Goal: Transaction & Acquisition: Purchase product/service

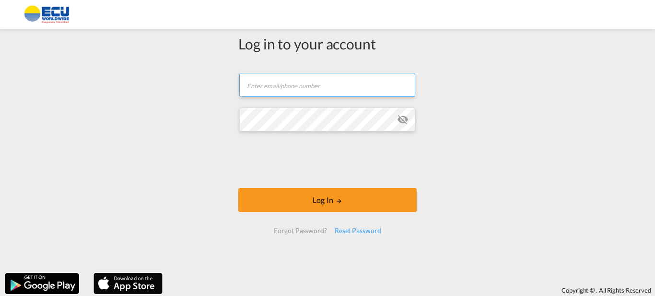
click at [269, 84] on input "text" at bounding box center [327, 85] width 176 height 24
paste input "[EMAIL_ADDRESS][DOMAIN_NAME]"
type input "[EMAIL_ADDRESS][DOMAIN_NAME]"
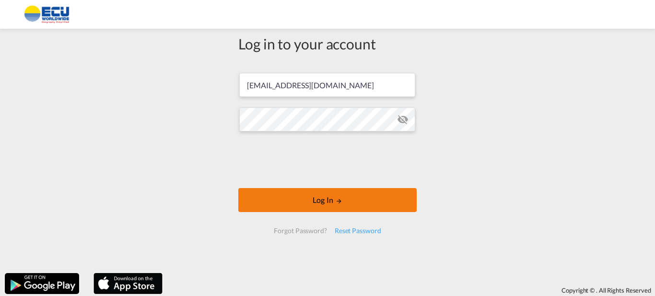
click at [315, 200] on button "Log In" at bounding box center [327, 200] width 178 height 24
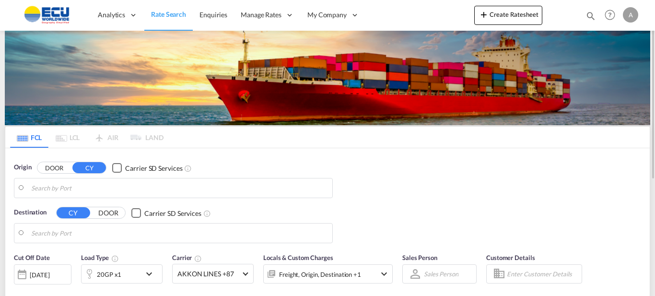
type input "[GEOGRAPHIC_DATA], [GEOGRAPHIC_DATA]"
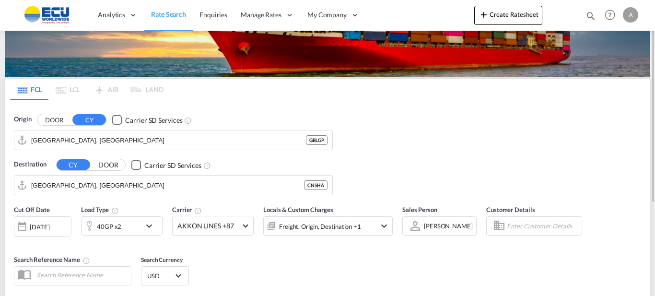
scroll to position [96, 0]
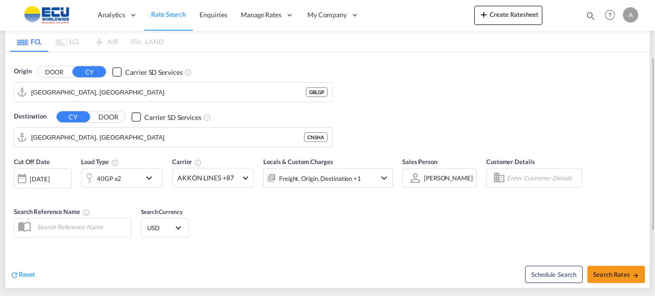
click at [99, 91] on input "[GEOGRAPHIC_DATA], [GEOGRAPHIC_DATA]" at bounding box center [168, 92] width 275 height 14
click at [142, 92] on input "[GEOGRAPHIC_DATA], [GEOGRAPHIC_DATA]" at bounding box center [179, 92] width 296 height 14
click at [312, 92] on input "[GEOGRAPHIC_DATA], [GEOGRAPHIC_DATA]" at bounding box center [179, 92] width 296 height 14
click at [325, 91] on button "Clear Input" at bounding box center [323, 92] width 14 height 14
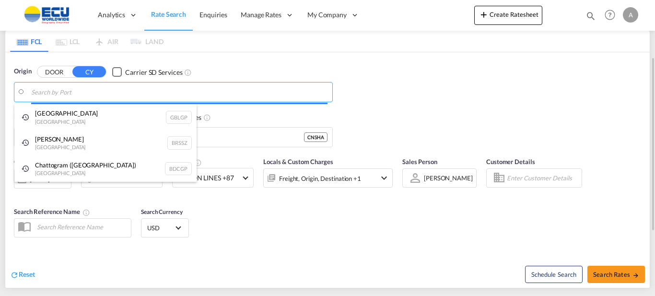
click at [172, 91] on body "Analytics Reports Dashboard Rate Search Enquiries Manage Rates Contract Rates" at bounding box center [327, 148] width 655 height 296
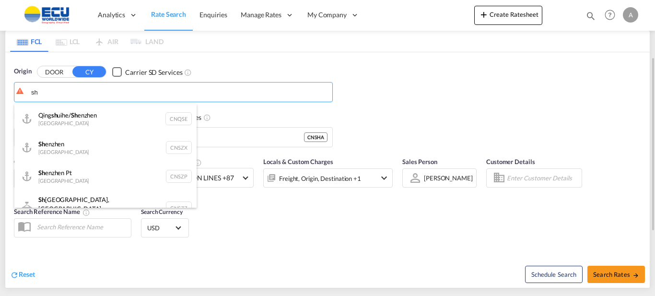
type input "s"
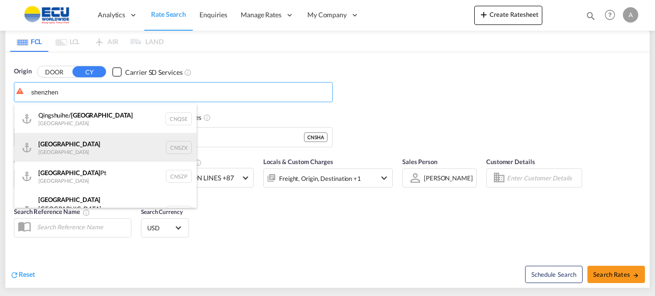
click at [91, 147] on div "Shenzhen [GEOGRAPHIC_DATA] CNSZX" at bounding box center [105, 147] width 182 height 29
type input "[GEOGRAPHIC_DATA], CNSZX"
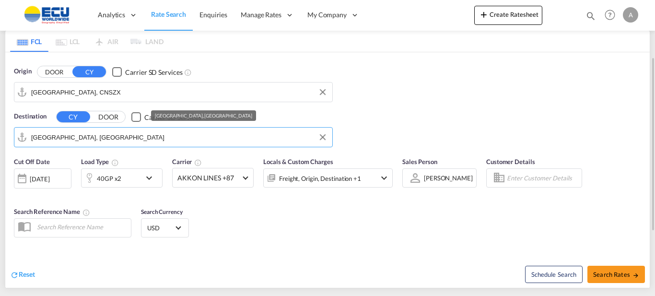
click at [109, 139] on input "[GEOGRAPHIC_DATA], [GEOGRAPHIC_DATA]" at bounding box center [179, 137] width 296 height 14
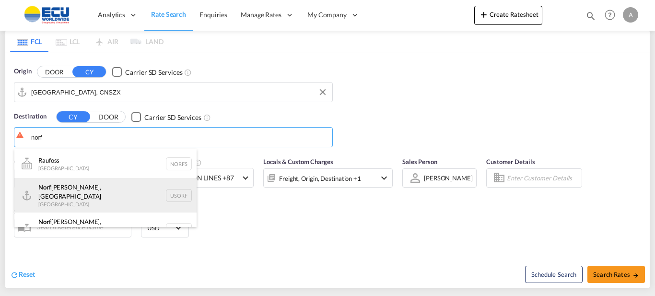
scroll to position [9, 0]
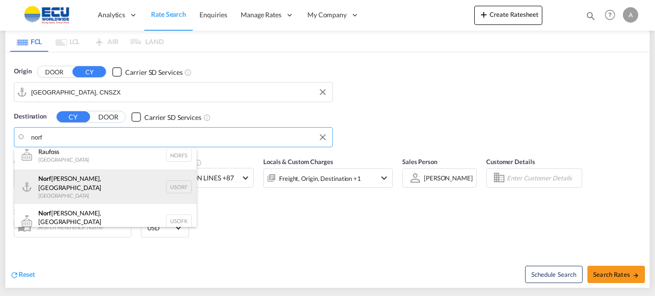
click at [99, 184] on div "Norf [PERSON_NAME], [GEOGRAPHIC_DATA] [GEOGRAPHIC_DATA] [GEOGRAPHIC_DATA]" at bounding box center [105, 186] width 182 height 35
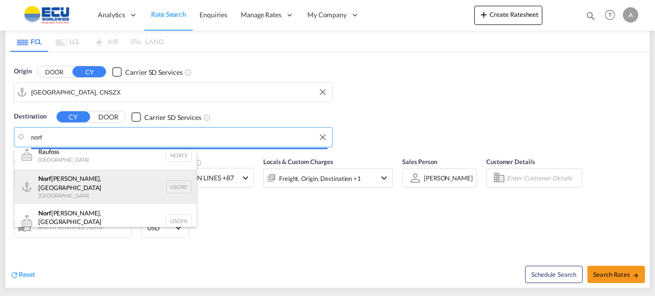
type input "[GEOGRAPHIC_DATA], [GEOGRAPHIC_DATA], [GEOGRAPHIC_DATA]"
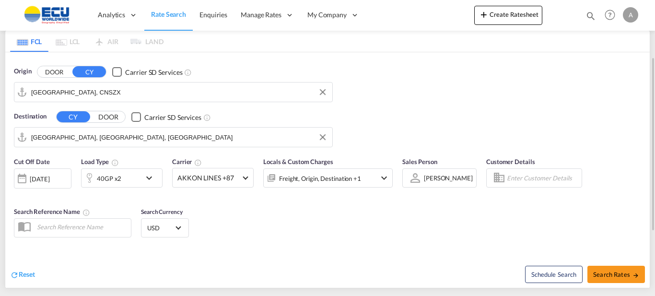
click at [351, 242] on div "Cut Off Date [DATE] [DATE] Load Type 40GP x2 Carrier AKKON LINES +87 Online Rat…" at bounding box center [327, 199] width 644 height 94
click at [626, 271] on span "Search Rates" at bounding box center [616, 274] width 46 height 8
type input "CNSZX to USORF / [DATE]"
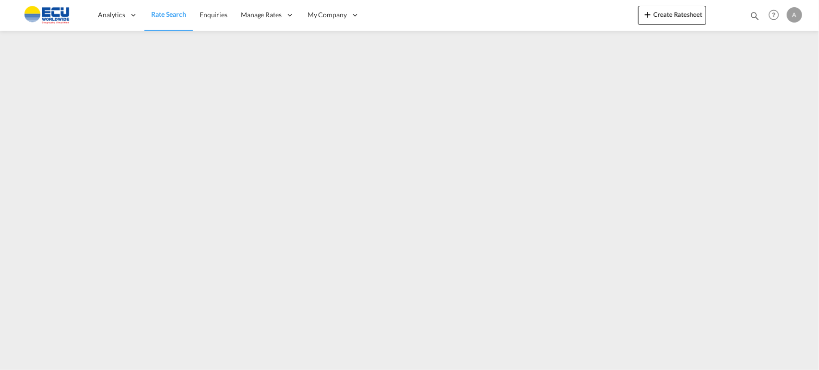
click at [207, 295] on md-content "Analytics Reports Dashboard Rate Search Enquiries Manage Rates Contract Rates" at bounding box center [409, 185] width 819 height 370
click at [250, 295] on md-content "Analytics Reports Dashboard Rate Search Enquiries Manage Rates Contract Rates" at bounding box center [409, 185] width 819 height 370
